Goal: Download file/media

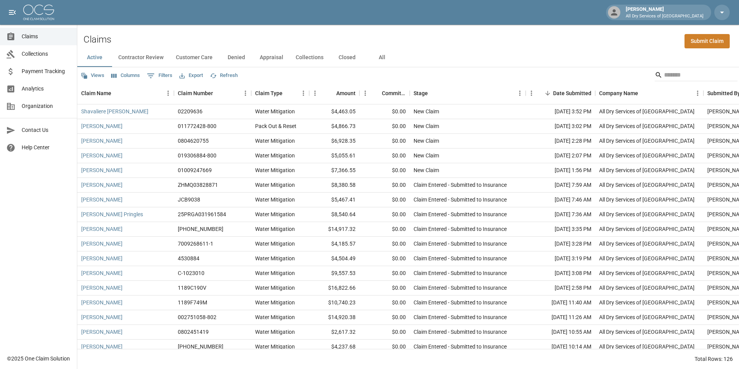
click at [379, 56] on button "All" at bounding box center [381, 57] width 35 height 19
click at [655, 74] on div "Search" at bounding box center [695, 75] width 83 height 12
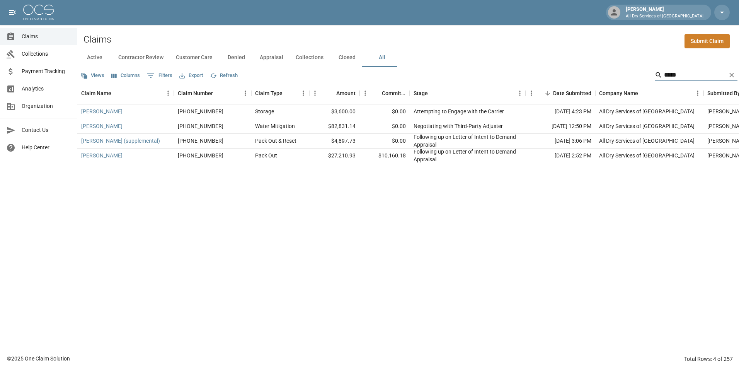
type input "*****"
click at [42, 32] on span "Claims" at bounding box center [46, 36] width 49 height 8
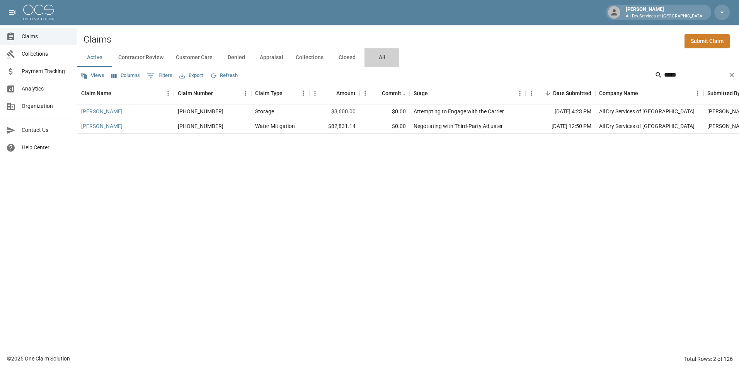
click at [379, 57] on button "All" at bounding box center [381, 57] width 35 height 19
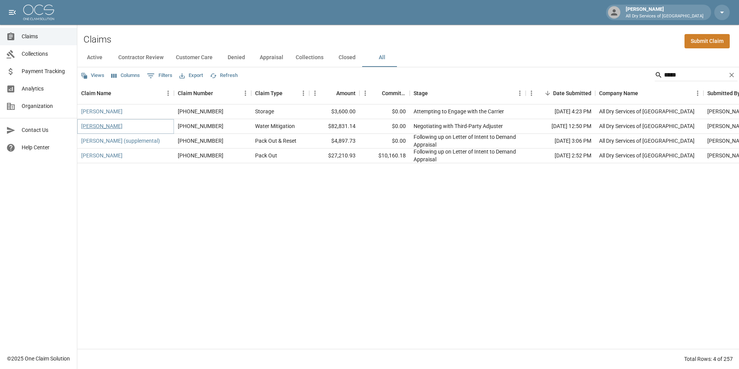
click at [103, 126] on link "[PERSON_NAME]" at bounding box center [101, 126] width 41 height 8
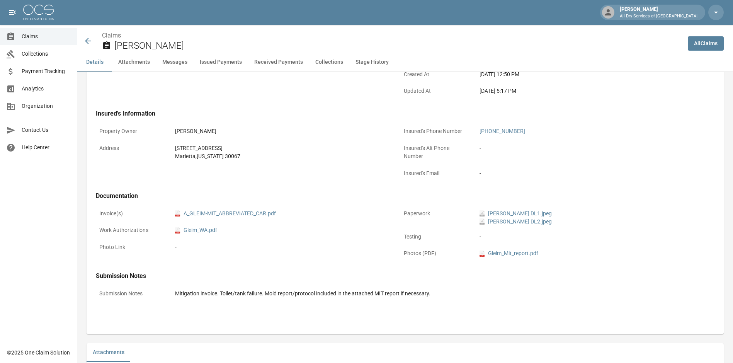
scroll to position [232, 0]
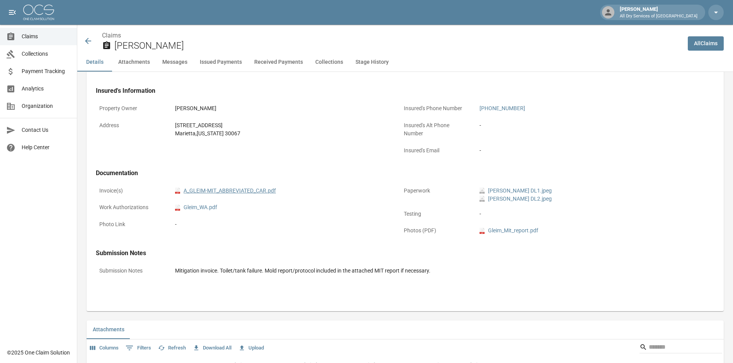
click at [263, 192] on link "pdf A_GLEIM-MIT_ABBREVIATED_CAR.pdf" at bounding box center [225, 191] width 101 height 8
click at [39, 33] on span "Claims" at bounding box center [46, 36] width 49 height 8
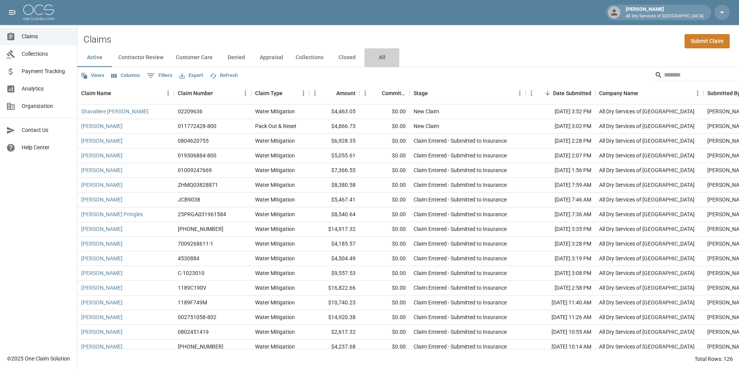
click at [377, 54] on button "All" at bounding box center [381, 57] width 35 height 19
